Goal: Share content: Share content

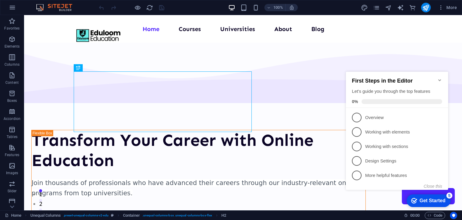
click at [439, 79] on icon "Minimize checklist" at bounding box center [440, 80] width 3 height 2
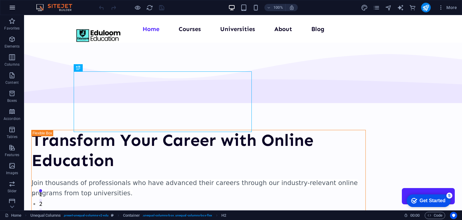
click at [13, 5] on icon "button" at bounding box center [12, 7] width 7 height 7
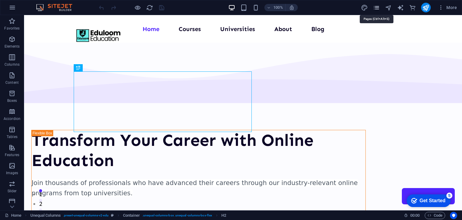
click at [375, 7] on icon "pages" at bounding box center [376, 7] width 7 height 7
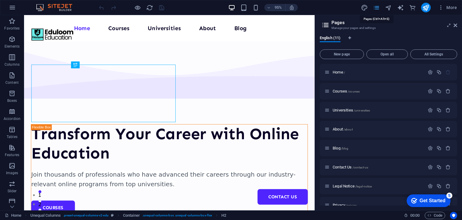
click at [375, 7] on icon "pages" at bounding box center [376, 7] width 7 height 7
click at [456, 23] on icon at bounding box center [456, 25] width 4 height 5
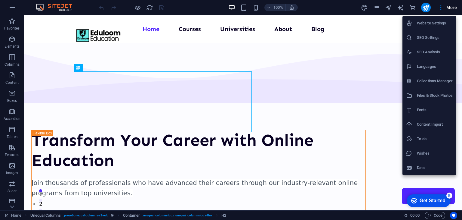
click at [12, 6] on div at bounding box center [231, 110] width 462 height 220
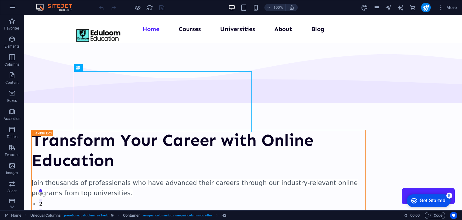
click at [12, 6] on icon "button" at bounding box center [12, 7] width 7 height 7
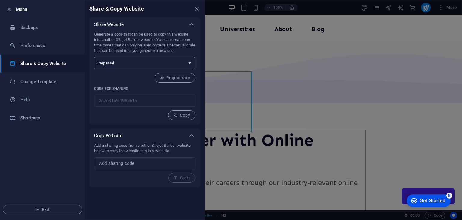
click at [131, 64] on select "One-time Perpetual" at bounding box center [144, 63] width 101 height 12
click at [182, 114] on span "Copy" at bounding box center [181, 115] width 17 height 5
click at [150, 159] on input "text" at bounding box center [144, 163] width 101 height 12
paste input "3c7c41c9-1989615"
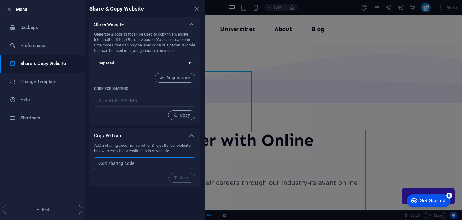
type input "3c7c41c9-1989615"
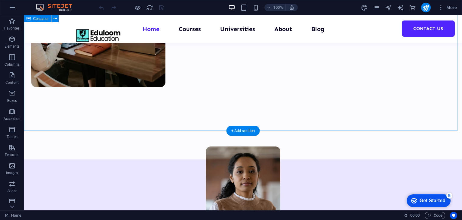
scroll to position [301, 0]
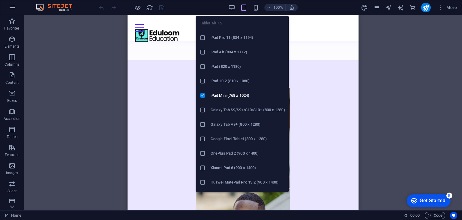
scroll to position [299, 0]
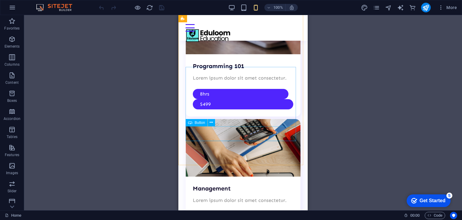
scroll to position [1243, 0]
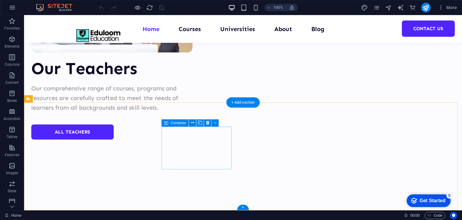
scroll to position [2454, 0]
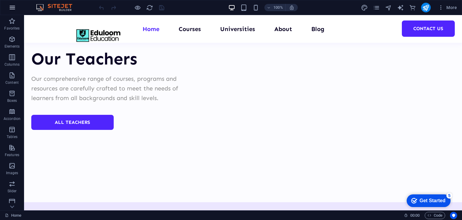
click at [12, 8] on icon "button" at bounding box center [12, 7] width 7 height 7
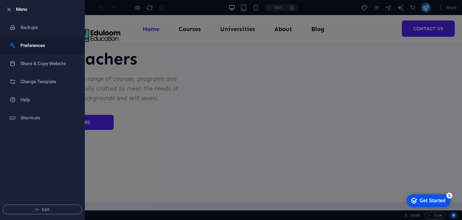
click at [38, 47] on h6 "Preferences" at bounding box center [48, 45] width 56 height 7
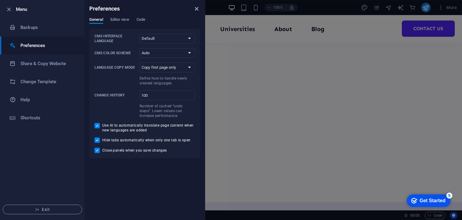
click at [195, 8] on icon "close" at bounding box center [196, 8] width 7 height 7
